Goal: Use online tool/utility: Utilize a website feature to perform a specific function

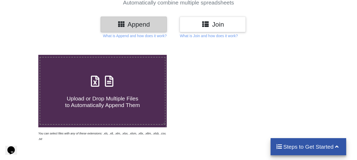
click at [86, 97] on span "Upload or Drop Multiple Files to Automatically Append Them" at bounding box center [102, 102] width 75 height 13
click at [24, 55] on input "Upload or Drop Multiple Files to Automatically Append Them" at bounding box center [24, 55] width 0 height 0
type input "C:\fakepath\item-aparador-TV.xlsx"
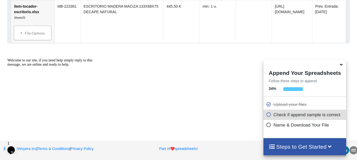
scroll to position [824, 0]
click at [280, 116] on p "Check if append sample is correct" at bounding box center [305, 115] width 79 height 7
click at [267, 115] on icon at bounding box center [268, 114] width 5 height 4
click at [285, 127] on p "Name & Download Your File" at bounding box center [305, 125] width 79 height 7
click at [299, 148] on h4 "Steps to Get Started" at bounding box center [305, 147] width 72 height 7
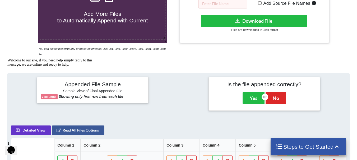
scroll to position [164, 0]
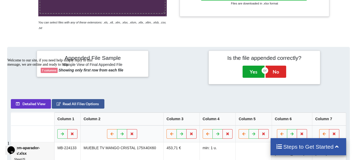
click at [251, 71] on button "Yes" at bounding box center [253, 72] width 22 height 12
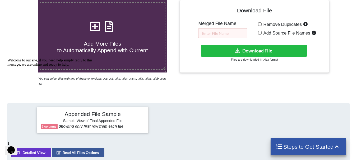
scroll to position [81, 0]
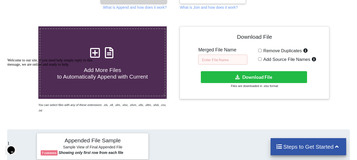
click at [224, 58] on input "text" at bounding box center [222, 60] width 49 height 10
type input "item-mueble"
click at [259, 50] on input "Remove Duplicates" at bounding box center [259, 50] width 3 height 3
checkbox input "true"
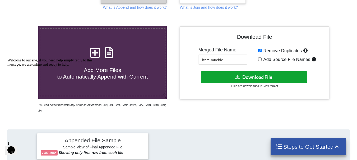
click at [253, 76] on button "Download File" at bounding box center [254, 77] width 106 height 12
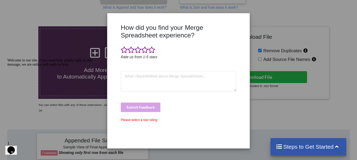
click at [283, 104] on div "How did you find your Merge Spreadsheet experience? Rate us from 1-5 stars Subm…" at bounding box center [178, 80] width 357 height 160
click at [151, 52] on span at bounding box center [151, 49] width 7 height 7
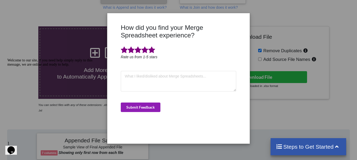
click at [137, 110] on button "Submit Feedback" at bounding box center [141, 108] width 40 height 10
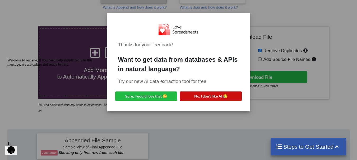
click at [207, 96] on button "No, I don't like AI 😥" at bounding box center [211, 97] width 62 height 10
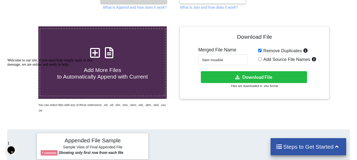
click at [259, 59] on input "Add Source File Names" at bounding box center [259, 59] width 3 height 3
checkbox input "true"
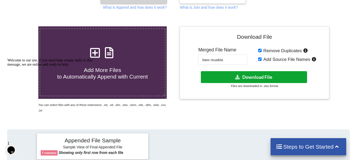
click at [254, 75] on button "Download File" at bounding box center [254, 77] width 106 height 12
